Goal: Task Accomplishment & Management: Use online tool/utility

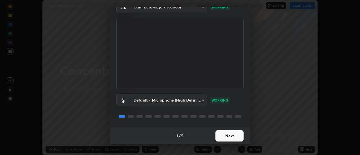
scroll to position [30, 0]
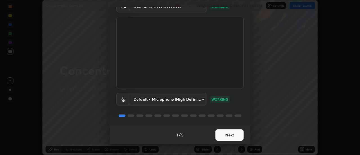
click at [235, 95] on div "Default - Microphone (High Definition Audio Device) default WORKING" at bounding box center [179, 99] width 127 height 13
click at [231, 136] on button "Next" at bounding box center [229, 134] width 28 height 11
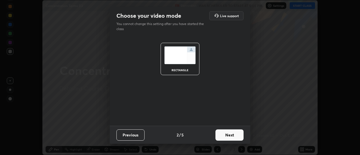
scroll to position [0, 0]
click at [233, 136] on button "Next" at bounding box center [229, 134] width 28 height 11
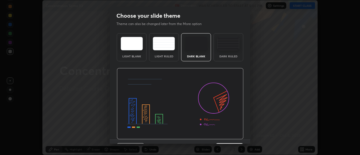
scroll to position [14, 0]
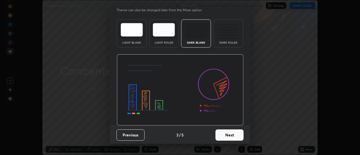
click at [231, 133] on button "Next" at bounding box center [229, 134] width 28 height 11
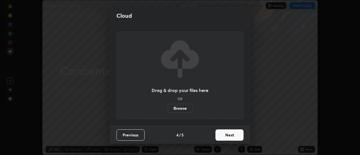
click at [233, 137] on button "Next" at bounding box center [229, 134] width 28 height 11
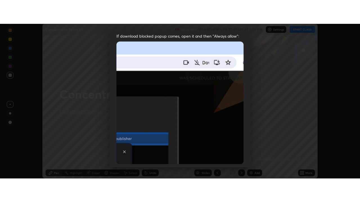
scroll to position [144, 0]
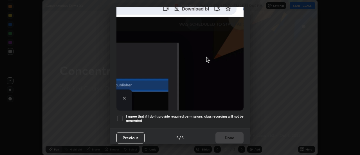
click at [121, 115] on div at bounding box center [119, 118] width 7 height 7
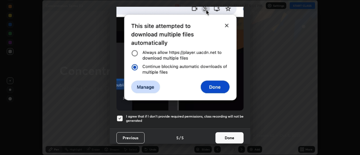
click at [230, 136] on button "Done" at bounding box center [229, 137] width 28 height 11
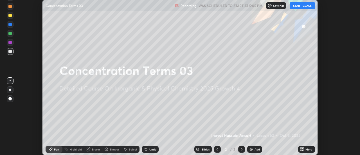
click at [302, 7] on button "START CLASS" at bounding box center [302, 5] width 25 height 7
click at [303, 149] on icon at bounding box center [303, 148] width 1 height 1
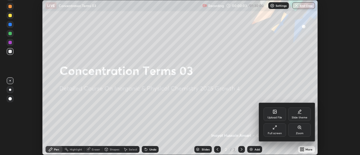
click at [279, 132] on div "Full screen" at bounding box center [275, 133] width 14 height 3
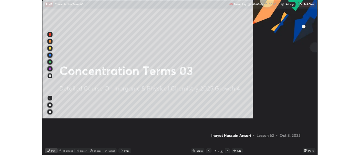
scroll to position [202, 360]
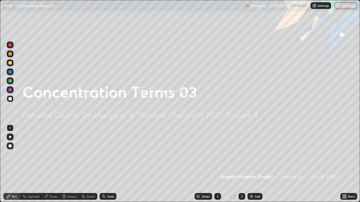
click at [343, 155] on icon at bounding box center [343, 195] width 1 height 1
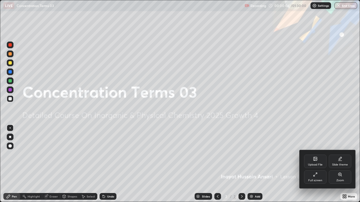
click at [340, 155] on div "Zoom" at bounding box center [340, 177] width 22 height 13
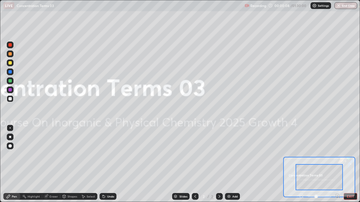
click at [283, 155] on div at bounding box center [319, 177] width 72 height 40
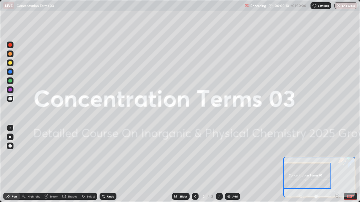
click at [348, 155] on button "EXIT" at bounding box center [350, 196] width 13 height 7
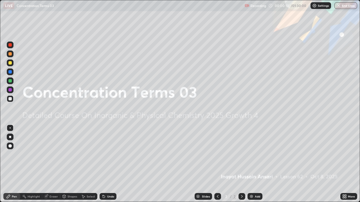
click at [343, 155] on icon at bounding box center [343, 195] width 1 height 1
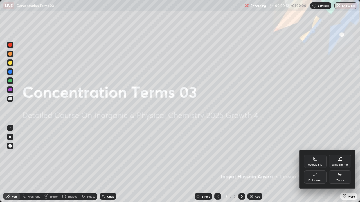
click at [340, 155] on div "Slide theme" at bounding box center [340, 165] width 16 height 3
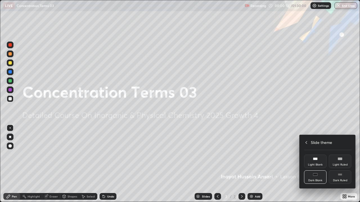
click at [339, 155] on div "Dark Ruled" at bounding box center [340, 177] width 22 height 13
click at [287, 155] on div at bounding box center [180, 101] width 360 height 202
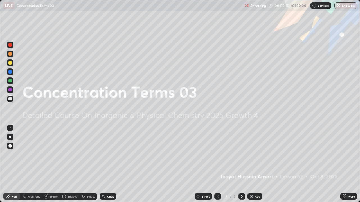
click at [251, 155] on img at bounding box center [251, 197] width 4 height 4
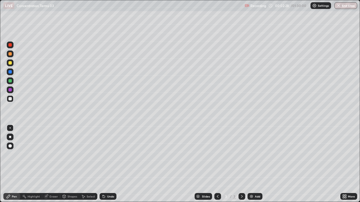
click at [52, 155] on div "Eraser" at bounding box center [53, 196] width 8 height 3
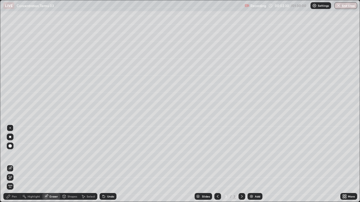
click at [17, 155] on div "Pen" at bounding box center [11, 196] width 17 height 7
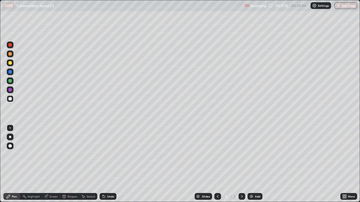
click at [251, 155] on img at bounding box center [251, 197] width 4 height 4
click at [53, 155] on div "Eraser" at bounding box center [53, 196] width 8 height 3
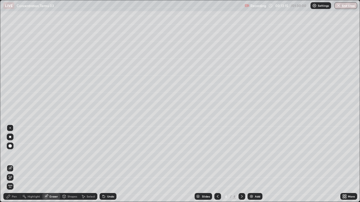
click at [18, 155] on div "Pen" at bounding box center [11, 196] width 17 height 7
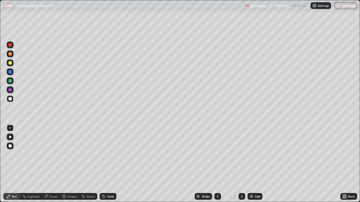
click at [55, 155] on div "Eraser" at bounding box center [53, 196] width 8 height 3
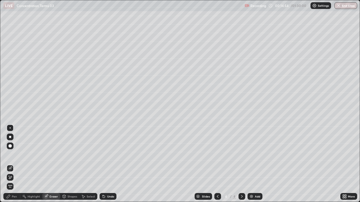
click at [17, 155] on div "Pen" at bounding box center [14, 196] width 5 height 3
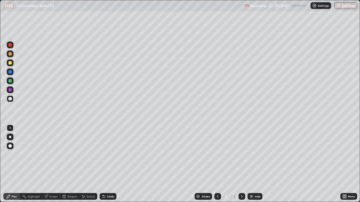
click at [251, 155] on img at bounding box center [251, 197] width 4 height 4
click at [55, 155] on div "Eraser" at bounding box center [53, 196] width 8 height 3
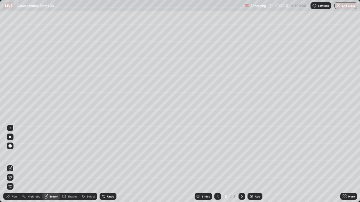
click at [17, 155] on div "Pen" at bounding box center [11, 196] width 17 height 7
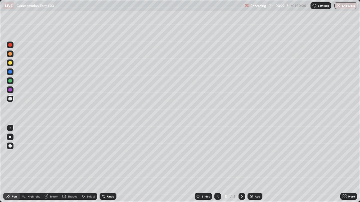
click at [249, 155] on img at bounding box center [251, 197] width 4 height 4
click at [251, 155] on img at bounding box center [251, 197] width 4 height 4
click at [56, 155] on div "Eraser" at bounding box center [53, 196] width 8 height 3
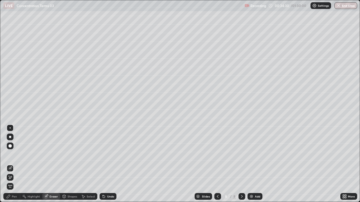
click at [17, 155] on div "Pen" at bounding box center [11, 196] width 17 height 7
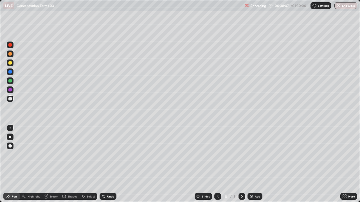
click at [251, 155] on img at bounding box center [251, 197] width 4 height 4
click at [55, 155] on div "Eraser" at bounding box center [53, 196] width 8 height 3
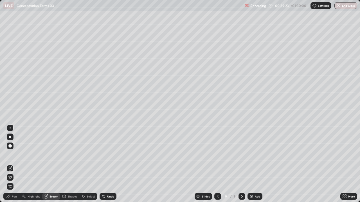
click at [17, 155] on div "Pen" at bounding box center [11, 196] width 17 height 7
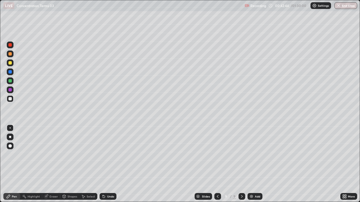
click at [252, 155] on img at bounding box center [251, 197] width 4 height 4
click at [0, 155] on div "Setting up your live class" at bounding box center [180, 101] width 360 height 202
click at [53, 155] on div "Eraser" at bounding box center [53, 196] width 8 height 3
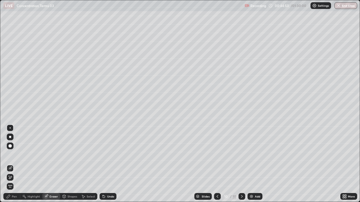
click at [16, 155] on div "Pen" at bounding box center [14, 196] width 5 height 3
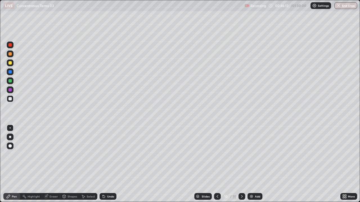
click at [55, 155] on div "Eraser" at bounding box center [53, 196] width 8 height 3
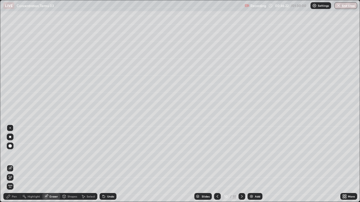
click at [17, 155] on div "Pen" at bounding box center [11, 196] width 17 height 7
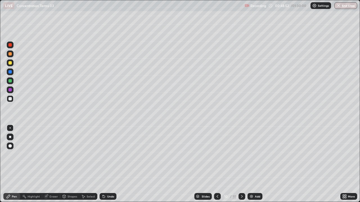
click at [250, 155] on img at bounding box center [251, 197] width 4 height 4
click at [251, 155] on img at bounding box center [251, 197] width 4 height 4
click at [252, 155] on img at bounding box center [251, 197] width 4 height 4
click at [251, 155] on img at bounding box center [251, 197] width 4 height 4
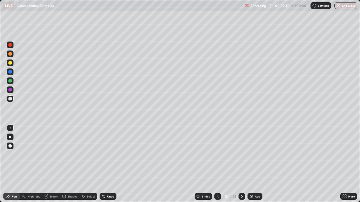
click at [51, 155] on div "Eraser" at bounding box center [53, 196] width 8 height 3
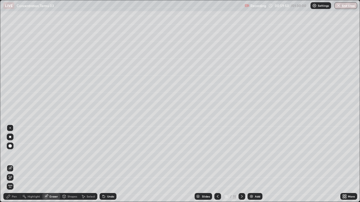
click at [15, 155] on div "Pen" at bounding box center [14, 196] width 5 height 3
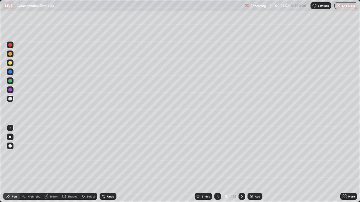
click at [50, 155] on div "Eraser" at bounding box center [53, 196] width 8 height 3
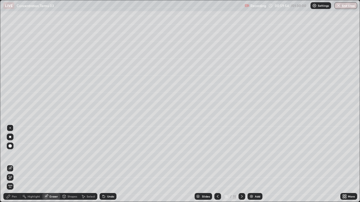
click at [17, 155] on div "Pen" at bounding box center [14, 196] width 5 height 3
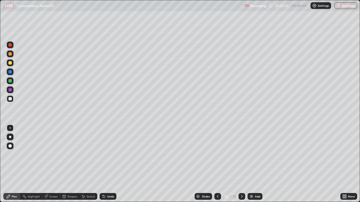
click at [251, 155] on img at bounding box center [251, 197] width 4 height 4
click at [54, 155] on div "Eraser" at bounding box center [53, 196] width 8 height 3
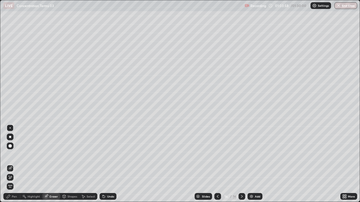
click at [16, 155] on div "Pen" at bounding box center [14, 196] width 5 height 3
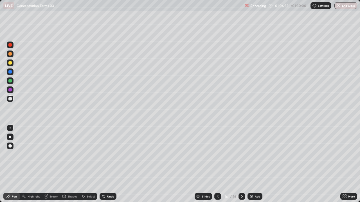
click at [250, 155] on img at bounding box center [251, 197] width 4 height 4
click at [55, 155] on div "Eraser" at bounding box center [53, 196] width 8 height 3
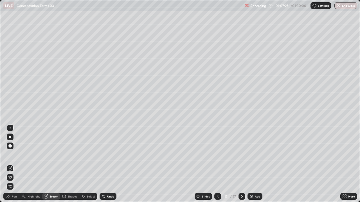
click at [16, 155] on div "Pen" at bounding box center [14, 196] width 5 height 3
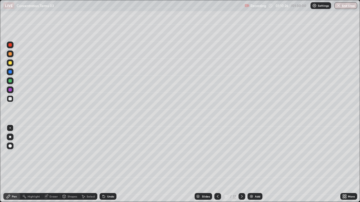
click at [251, 155] on img at bounding box center [251, 197] width 4 height 4
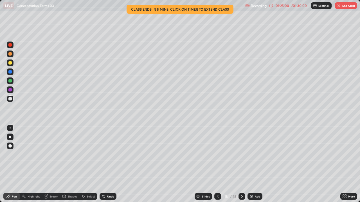
click at [84, 155] on icon at bounding box center [83, 197] width 4 height 4
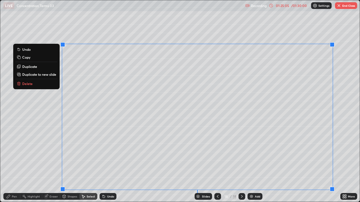
click at [40, 84] on button "Delete" at bounding box center [36, 83] width 42 height 7
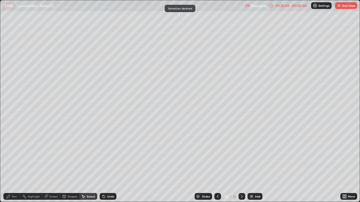
click at [107, 155] on div "Undo" at bounding box center [110, 196] width 7 height 3
click at [15, 155] on div "Pen" at bounding box center [14, 196] width 5 height 3
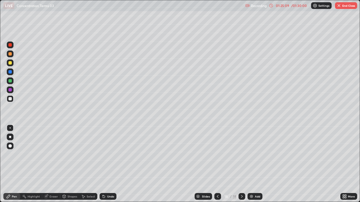
click at [241, 155] on icon at bounding box center [242, 197] width 4 height 4
click at [252, 155] on img at bounding box center [251, 197] width 4 height 4
click at [9, 80] on div at bounding box center [9, 80] width 3 height 3
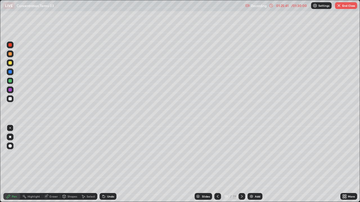
click at [343, 6] on button "End Class" at bounding box center [346, 5] width 22 height 7
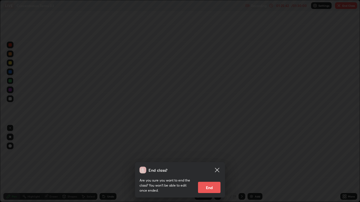
click at [215, 155] on button "End" at bounding box center [209, 187] width 22 height 11
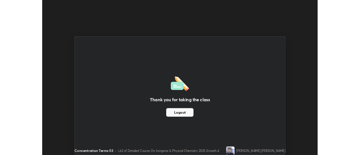
scroll to position [27967, 27762]
